Goal: Find specific page/section: Find specific page/section

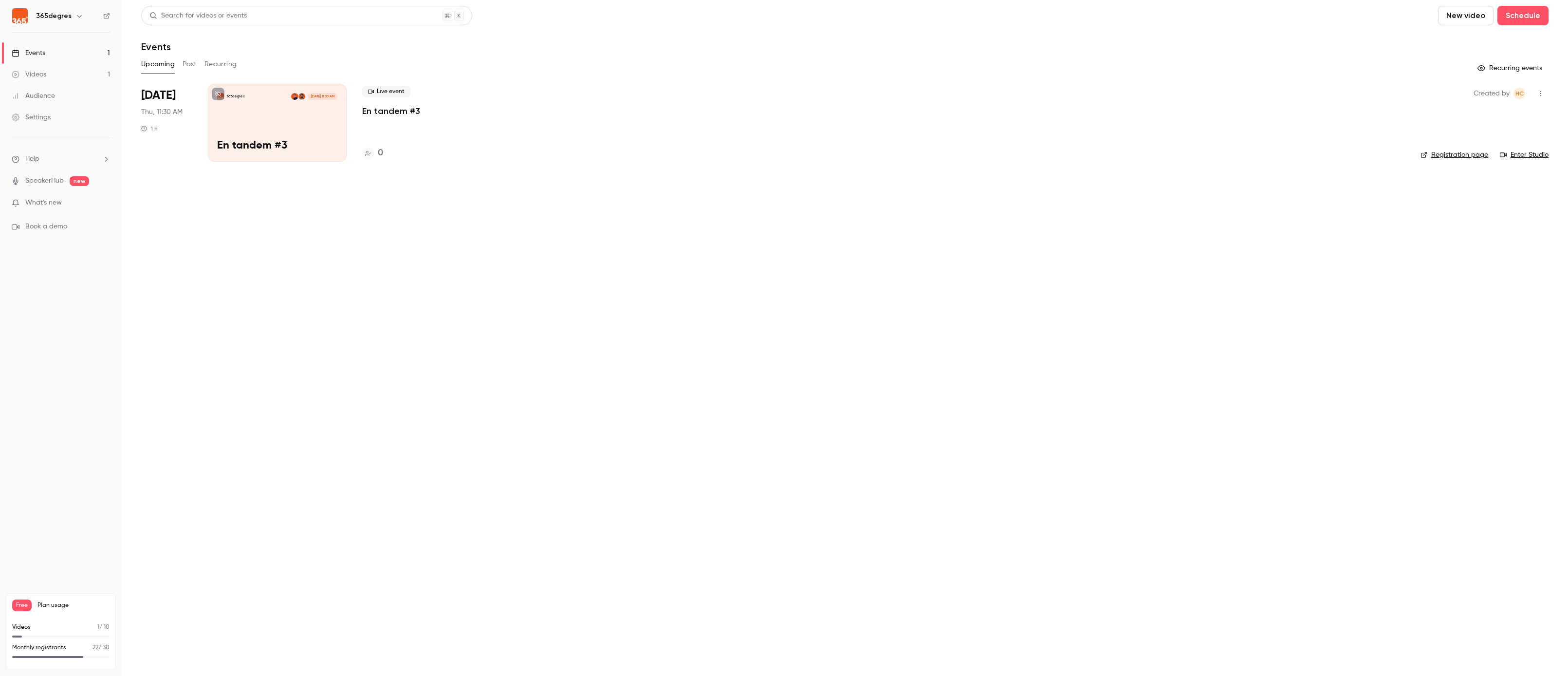
click at [191, 66] on button "Past" at bounding box center [189, 64] width 14 height 16
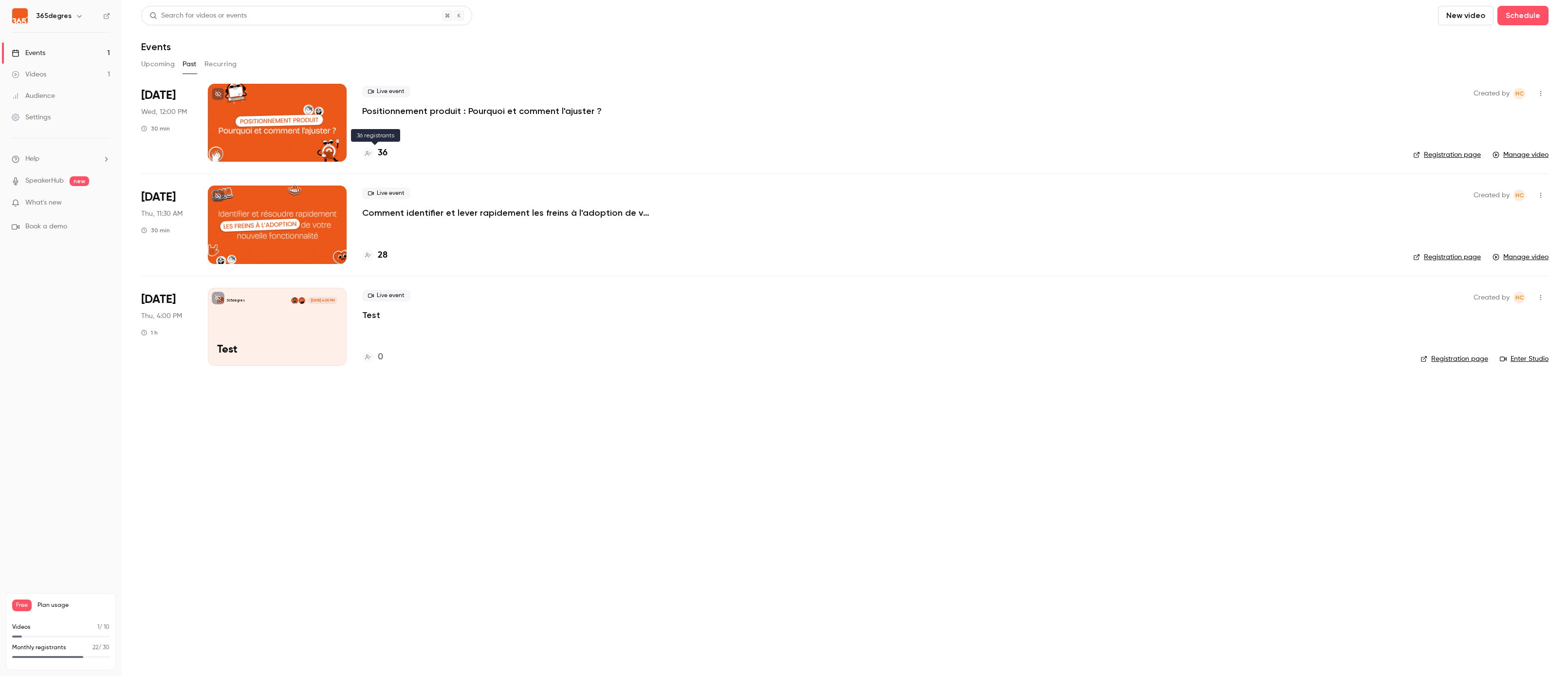
click at [379, 151] on h4 "36" at bounding box center [382, 153] width 9 height 13
